Goal: Information Seeking & Learning: Find contact information

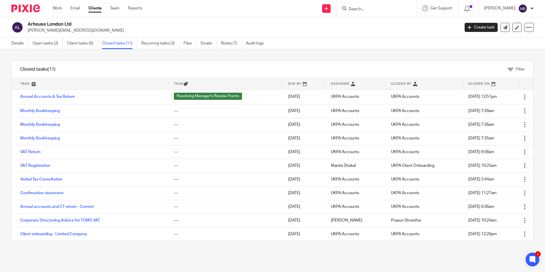
click at [32, 7] on img at bounding box center [25, 9] width 29 height 8
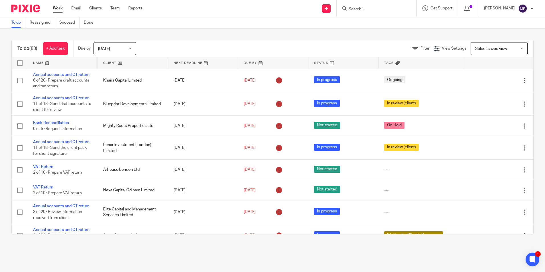
click at [355, 9] on input "Search" at bounding box center [373, 9] width 51 height 5
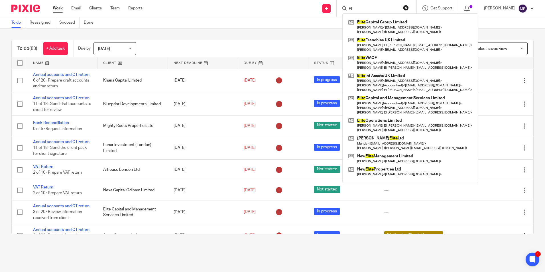
type input "E"
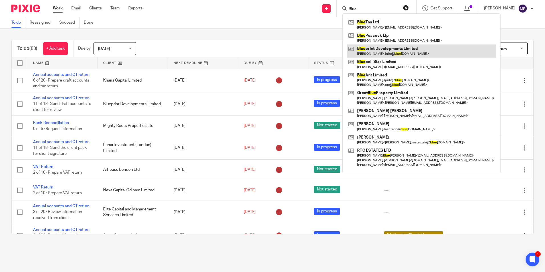
type input "Blue"
click at [378, 46] on link at bounding box center [421, 50] width 149 height 13
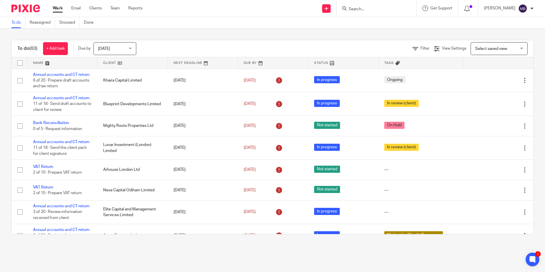
click at [39, 7] on img at bounding box center [25, 9] width 29 height 8
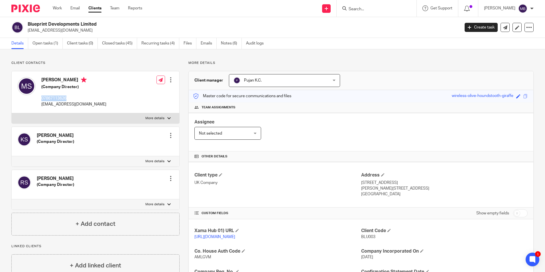
drag, startPoint x: 75, startPoint y: 98, endPoint x: 42, endPoint y: 100, distance: 32.3
click at [42, 100] on p "07867113626" at bounding box center [73, 98] width 65 height 6
copy p "07867113626"
click at [28, 16] on div at bounding box center [23, 8] width 47 height 17
click at [31, 11] on img at bounding box center [25, 9] width 29 height 8
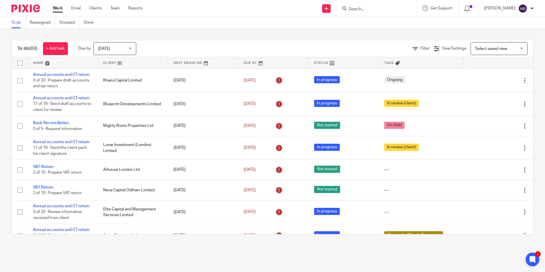
click at [377, 15] on div at bounding box center [377, 8] width 80 height 17
click at [381, 8] on input "Search" at bounding box center [373, 9] width 51 height 5
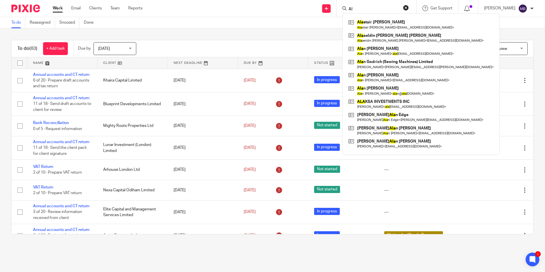
type input "A"
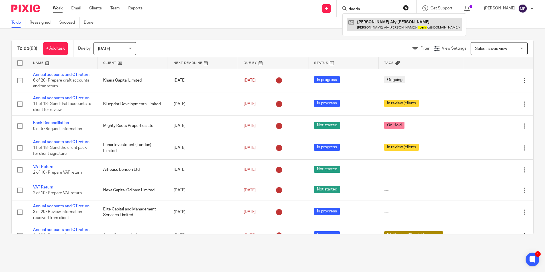
type input "riverin"
click at [413, 30] on link at bounding box center [404, 24] width 115 height 13
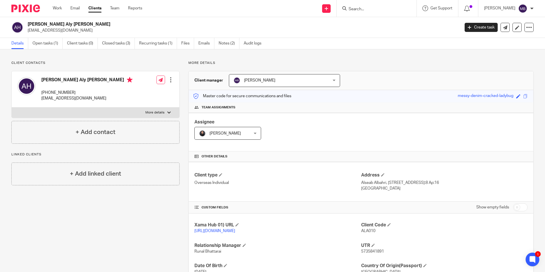
click at [373, 9] on input "Search" at bounding box center [373, 9] width 51 height 5
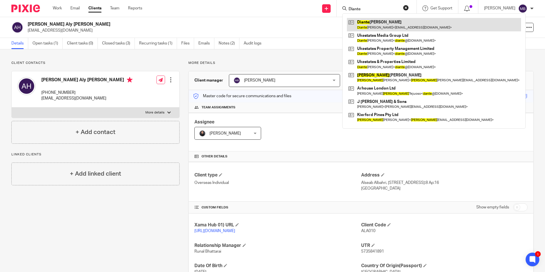
type input "Diante"
click at [398, 27] on link at bounding box center [434, 24] width 174 height 13
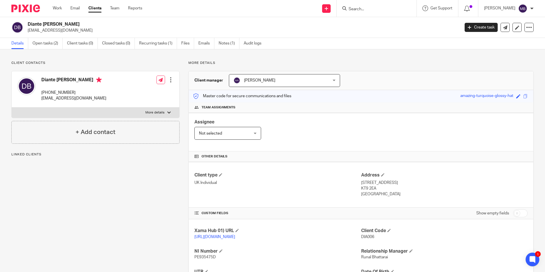
click at [378, 9] on input "Search" at bounding box center [373, 9] width 51 height 5
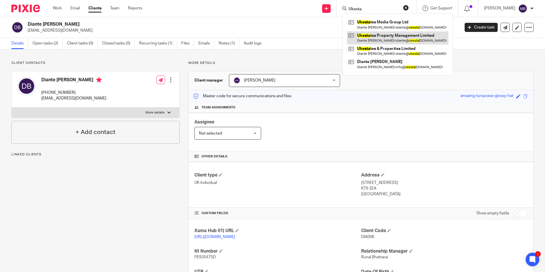
type input "Ukesta"
click at [392, 38] on link at bounding box center [397, 37] width 101 height 13
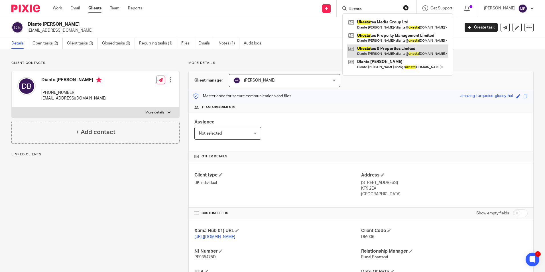
click at [381, 49] on link at bounding box center [397, 50] width 101 height 13
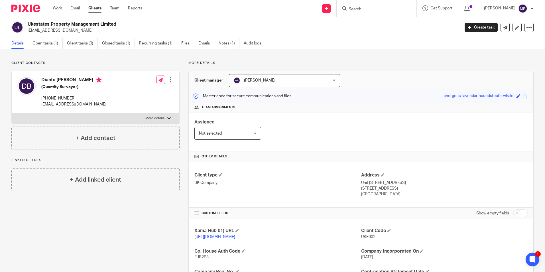
click at [379, 14] on div at bounding box center [377, 8] width 80 height 17
click at [376, 11] on input "Search" at bounding box center [373, 9] width 51 height 5
type input "J"
click at [293, 23] on h2 "Ukestates Property Management Limited" at bounding box center [199, 24] width 343 height 6
drag, startPoint x: 81, startPoint y: 97, endPoint x: 41, endPoint y: 96, distance: 40.2
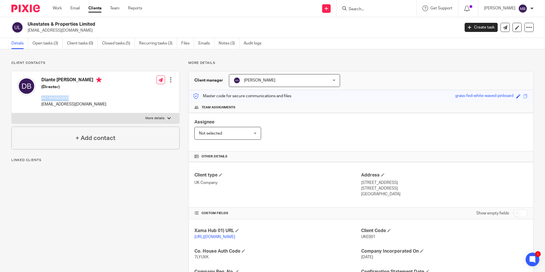
click at [41, 96] on div "Diante [PERSON_NAME] (Director) 447494960906 [EMAIL_ADDRESS][DOMAIN_NAME]" at bounding box center [61, 92] width 89 height 36
click at [79, 95] on div "Diante [PERSON_NAME] (Director) 447494960906 [EMAIL_ADDRESS][DOMAIN_NAME]" at bounding box center [73, 92] width 65 height 30
drag, startPoint x: 79, startPoint y: 95, endPoint x: 75, endPoint y: 97, distance: 5.0
click at [75, 97] on div "Diante [PERSON_NAME] (Director) 447494960906 [EMAIL_ADDRESS][DOMAIN_NAME]" at bounding box center [73, 92] width 65 height 30
click at [76, 96] on p "447494960906" at bounding box center [73, 98] width 65 height 6
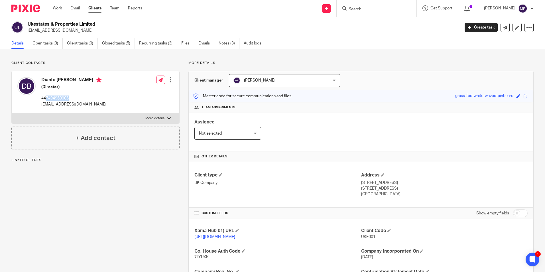
drag, startPoint x: 73, startPoint y: 98, endPoint x: 47, endPoint y: 98, distance: 25.9
click at [47, 98] on p "447494960906" at bounding box center [73, 98] width 65 height 6
copy p "7494960906"
click at [29, 11] on img at bounding box center [25, 9] width 29 height 8
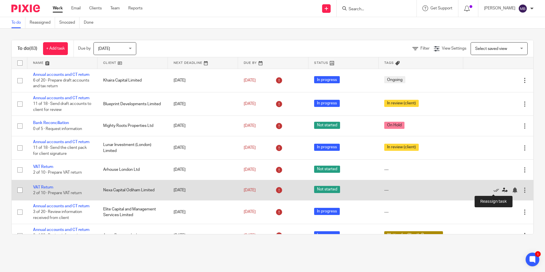
click at [502, 190] on icon at bounding box center [505, 190] width 6 height 6
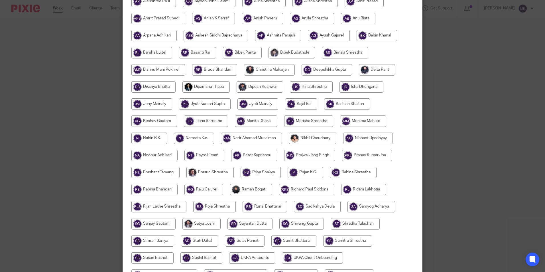
scroll to position [143, 0]
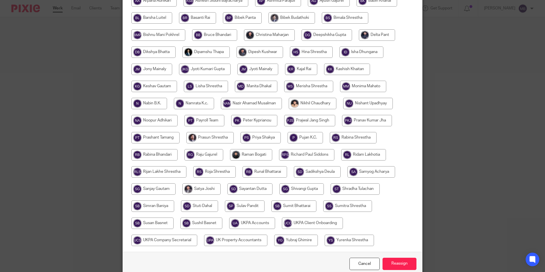
click at [343, 142] on input "radio" at bounding box center [353, 137] width 47 height 11
radio input "true"
click at [152, 154] on input "radio" at bounding box center [154, 154] width 46 height 11
radio input "true"
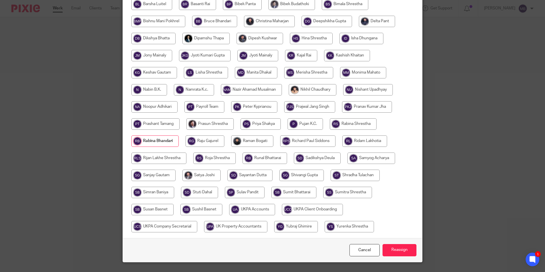
scroll to position [169, 0]
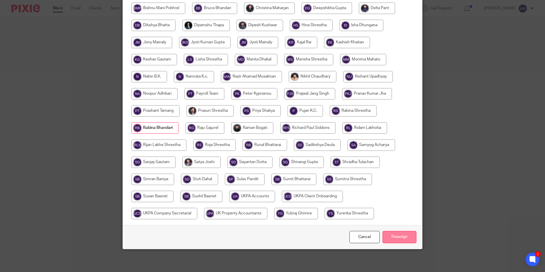
click at [399, 233] on input "Reassign" at bounding box center [400, 237] width 34 height 12
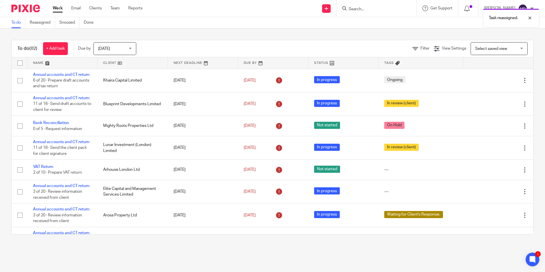
click at [20, 10] on img at bounding box center [25, 9] width 29 height 8
click at [362, 8] on input "Search" at bounding box center [373, 9] width 51 height 5
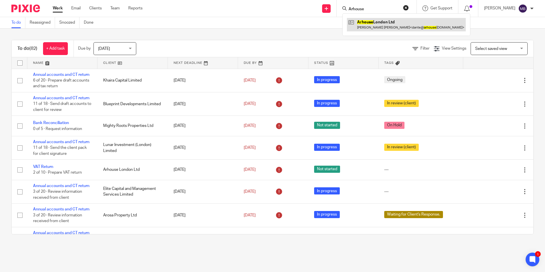
type input "Arhouse"
click at [384, 30] on link at bounding box center [406, 24] width 119 height 13
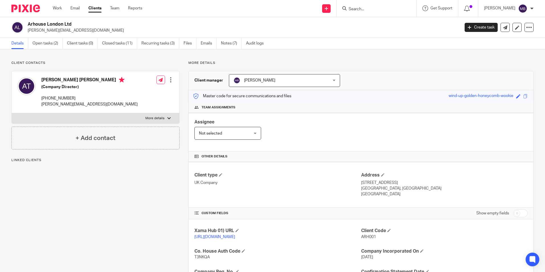
scroll to position [117, 0]
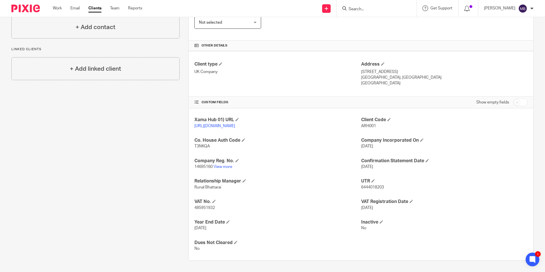
click at [36, 12] on div at bounding box center [23, 8] width 47 height 17
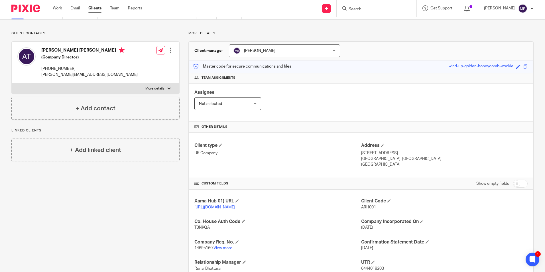
scroll to position [0, 0]
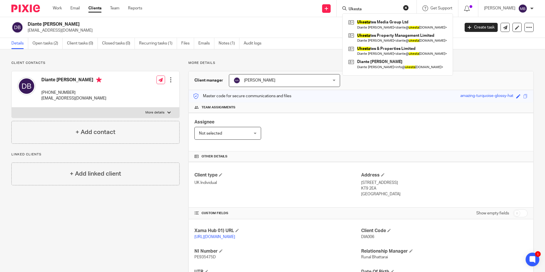
click at [369, 7] on input "Ukesta" at bounding box center [373, 9] width 51 height 5
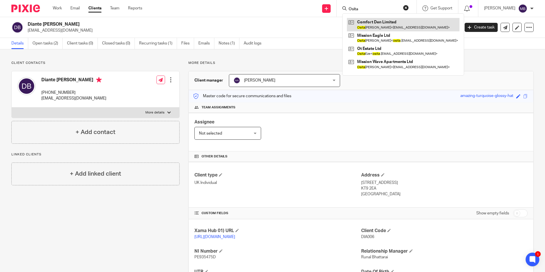
type input "Osita"
click at [372, 21] on link at bounding box center [403, 24] width 113 height 13
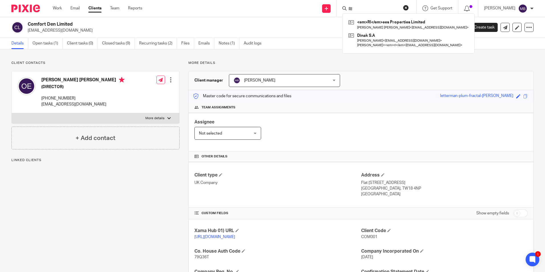
type input "R"
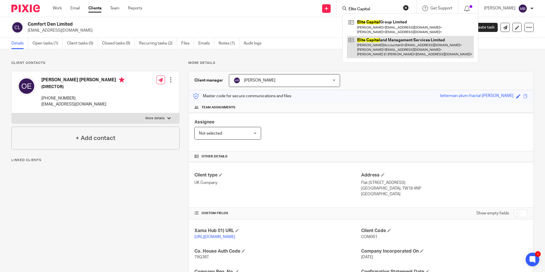
type input "Elite Capital"
click at [387, 49] on link at bounding box center [410, 47] width 127 height 23
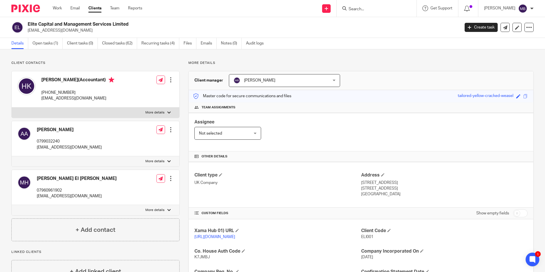
click at [359, 10] on input "Search" at bounding box center [373, 9] width 51 height 5
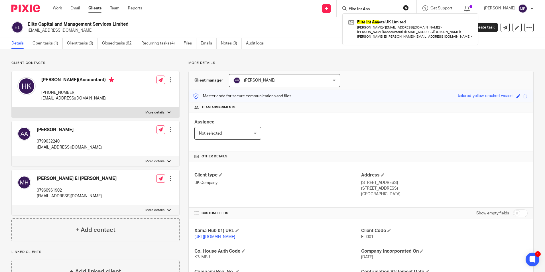
type input "Elite Int Ass"
click at [368, 15] on div "Elite Int Ass ets UK Limited Anouar Adham < aadham@crowdtolive.com > Hanaa Keek…" at bounding box center [410, 29] width 136 height 32
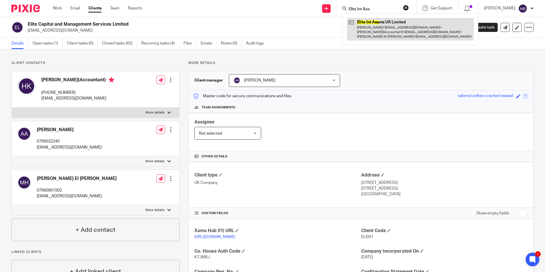
click at [368, 21] on link at bounding box center [410, 29] width 127 height 23
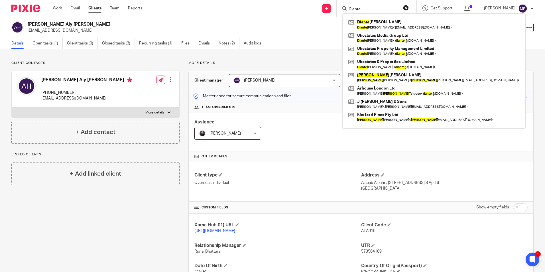
click at [36, 6] on img at bounding box center [25, 9] width 29 height 8
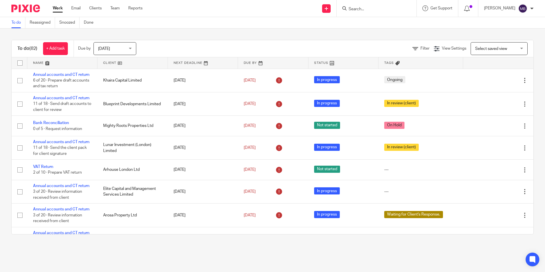
click at [370, 9] on input "Search" at bounding box center [373, 9] width 51 height 5
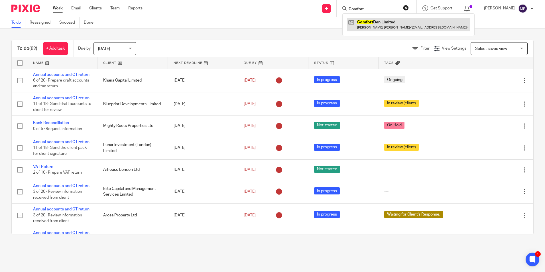
type input "Comfort"
click at [378, 31] on link at bounding box center [408, 24] width 123 height 13
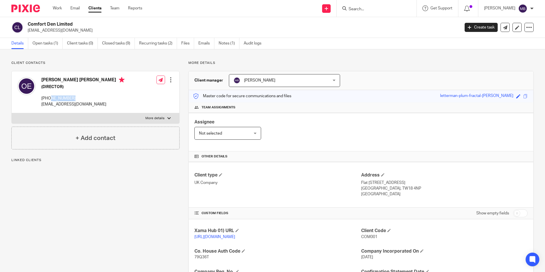
click at [50, 97] on p "[PHONE_NUMBER]" at bounding box center [82, 98] width 83 height 6
click at [45, 42] on link "Open tasks (1)" at bounding box center [47, 43] width 30 height 11
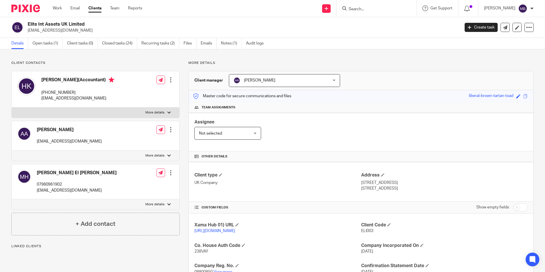
click at [227, 270] on link "View more" at bounding box center [223, 272] width 19 height 4
click at [58, 38] on link "Open tasks (1)" at bounding box center [47, 43] width 30 height 11
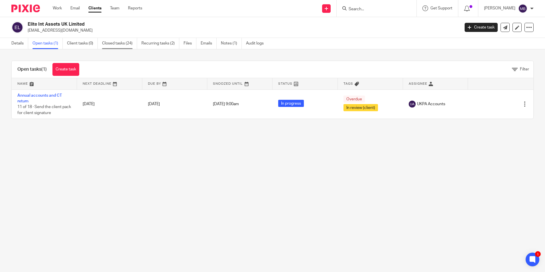
click at [120, 42] on link "Closed tasks (24)" at bounding box center [119, 43] width 35 height 11
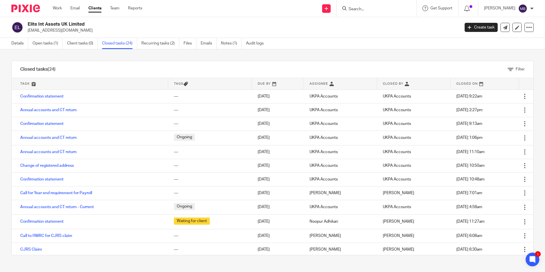
drag, startPoint x: 52, startPoint y: 210, endPoint x: 4, endPoint y: 203, distance: 48.1
click at [4, 203] on div "Filter tasks Only show tasks matching all of these conditions 1 Task name Is Is…" at bounding box center [272, 160] width 545 height 223
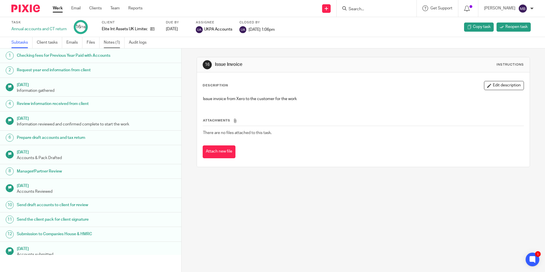
click at [119, 43] on link "Notes (1)" at bounding box center [114, 42] width 21 height 11
